Goal: Information Seeking & Learning: Learn about a topic

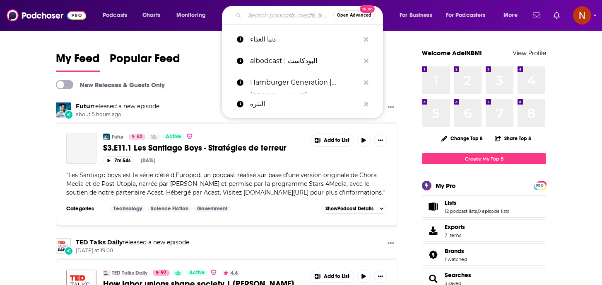
click at [267, 18] on input "Search podcasts, credits, & more..." at bounding box center [289, 15] width 89 height 13
paste input "-بزنس بالعربي (Business بالعربى )"
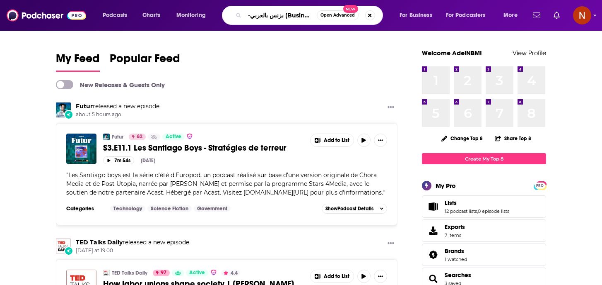
scroll to position [0, 21]
type input "-بزنس بالعربي (Business بالعربى )"
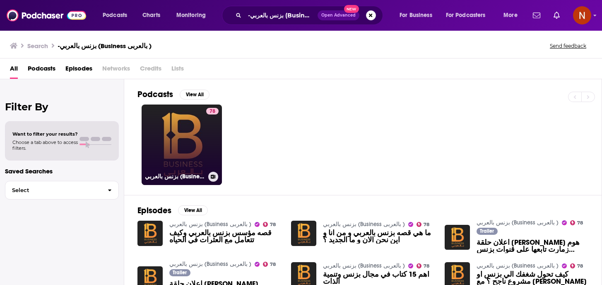
click at [162, 179] on h3 "بزنس بالعربي (Business بالعربى )" at bounding box center [175, 176] width 60 height 7
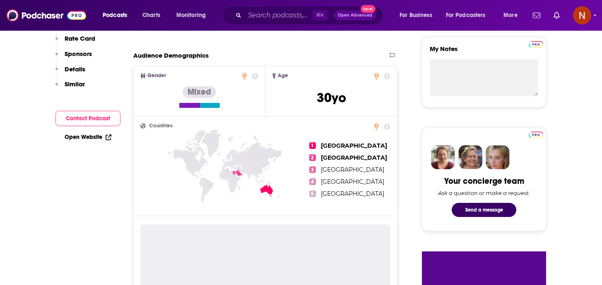
scroll to position [313, 0]
